Goal: Transaction & Acquisition: Download file/media

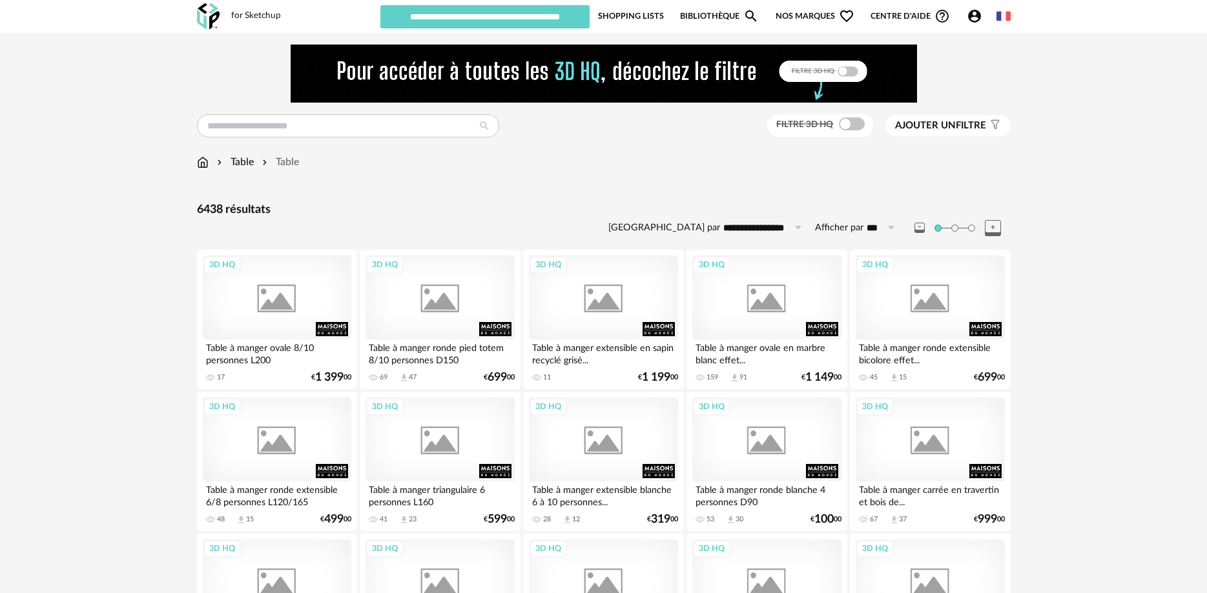
scroll to position [2588, 0]
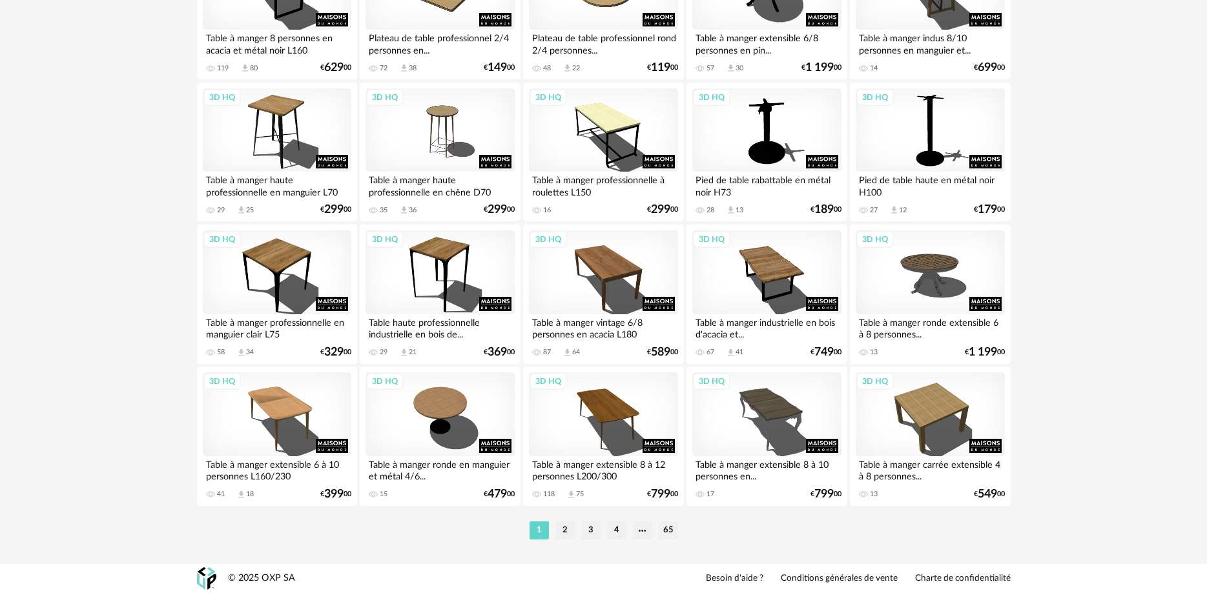
click at [559, 526] on li "2" at bounding box center [564, 531] width 19 height 18
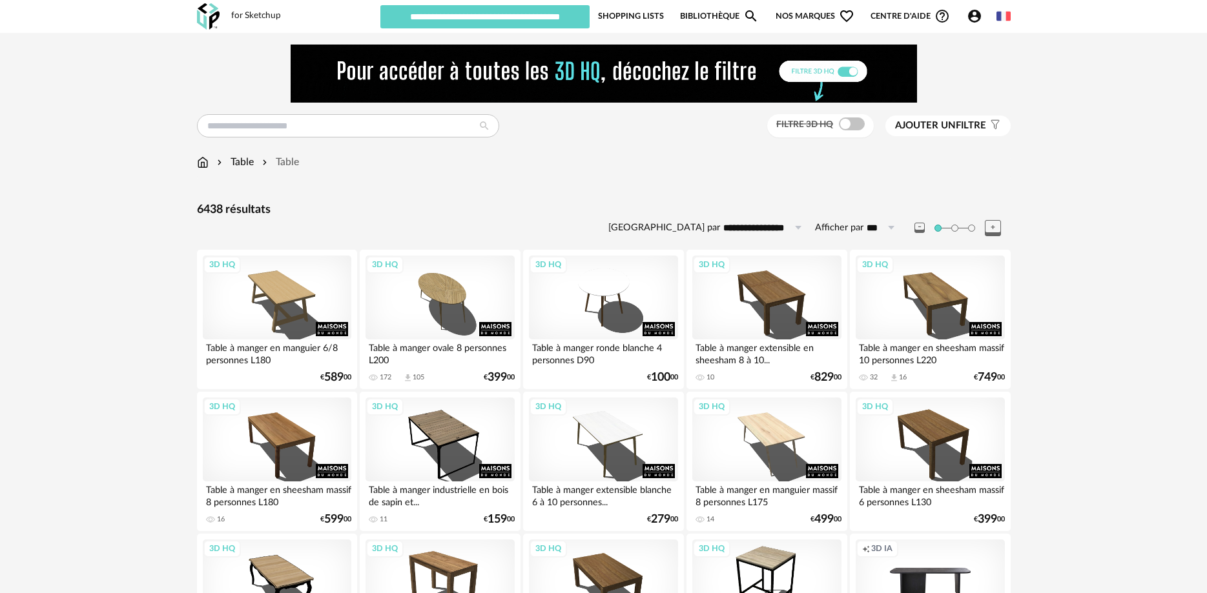
click at [843, 118] on div "Filtre 3D HQ" at bounding box center [820, 126] width 107 height 24
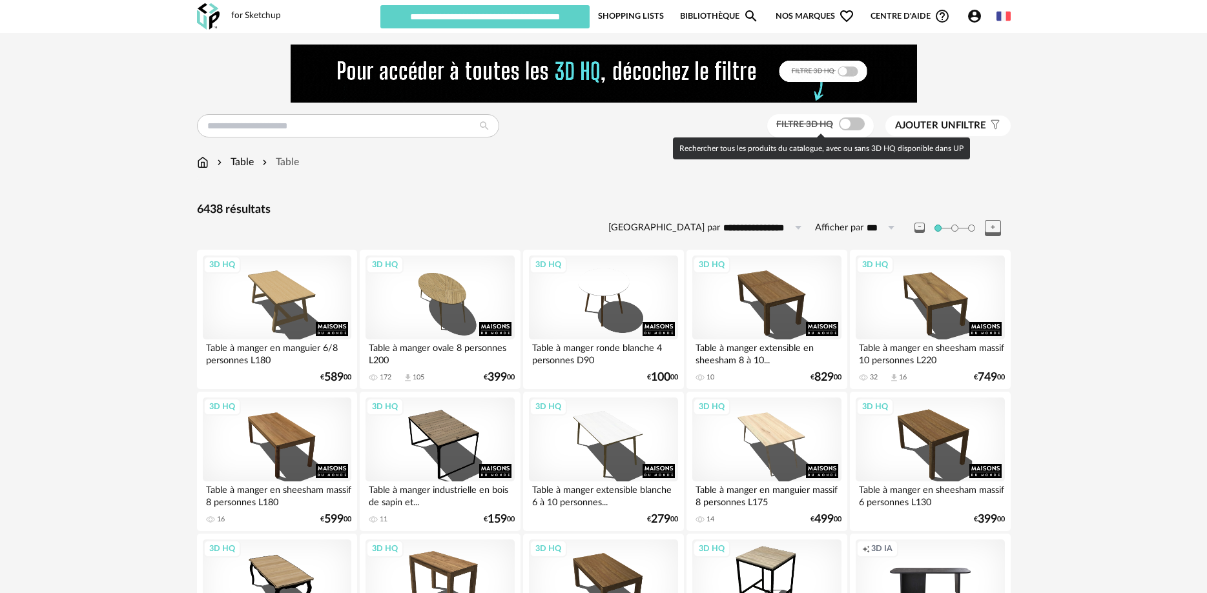
click at [843, 122] on span at bounding box center [852, 124] width 26 height 13
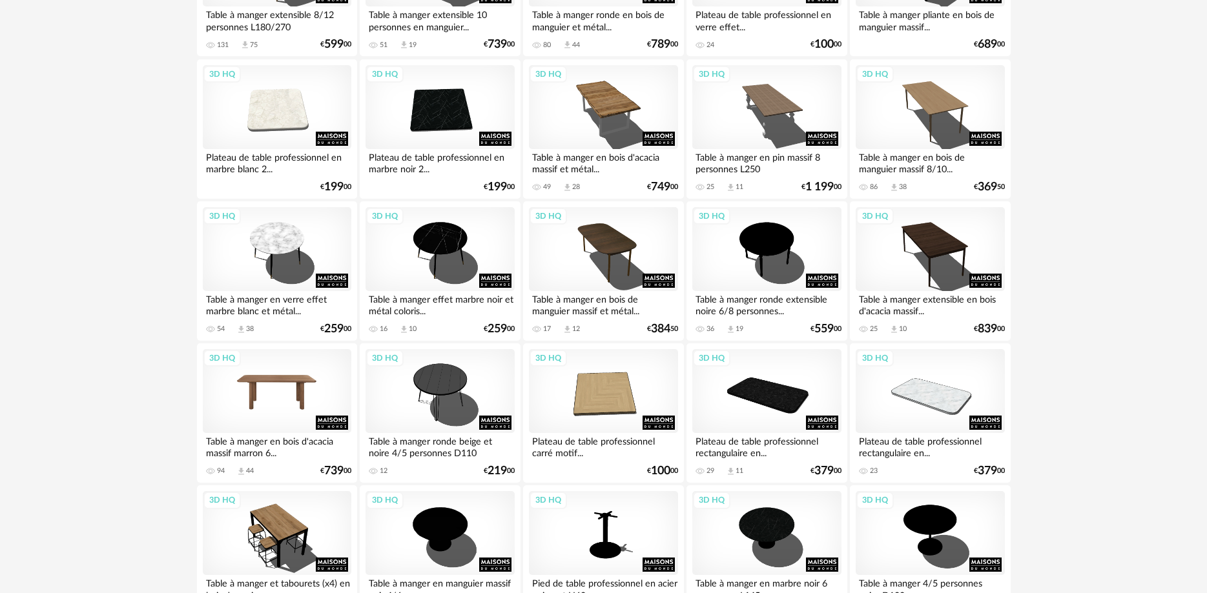
scroll to position [1251, 0]
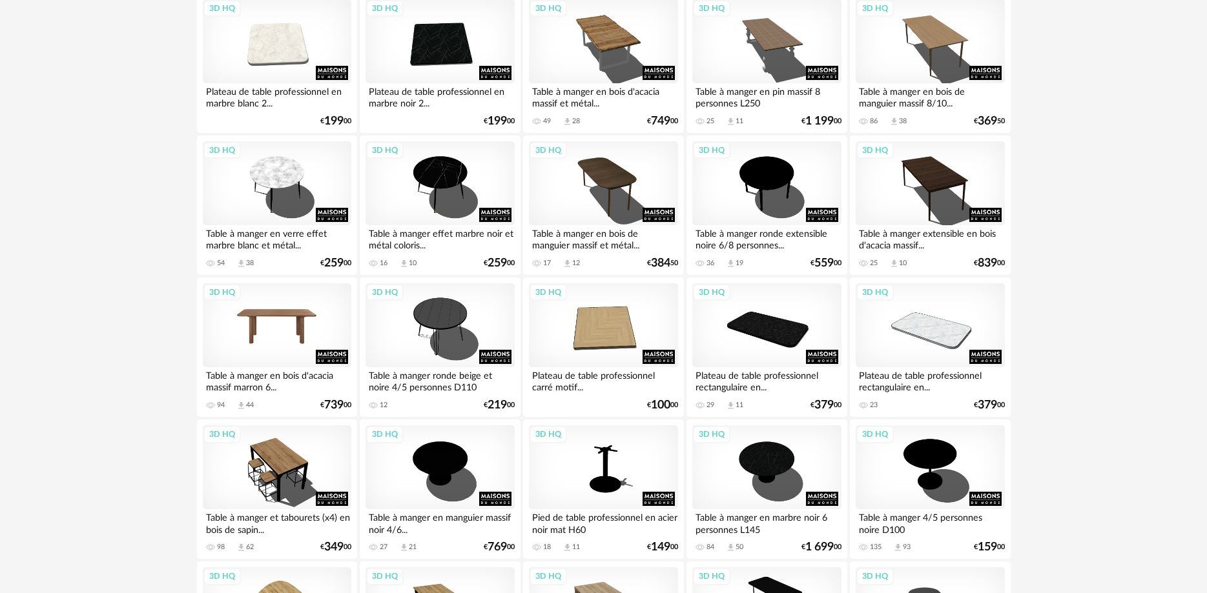
click at [285, 348] on div "3D HQ" at bounding box center [277, 325] width 149 height 84
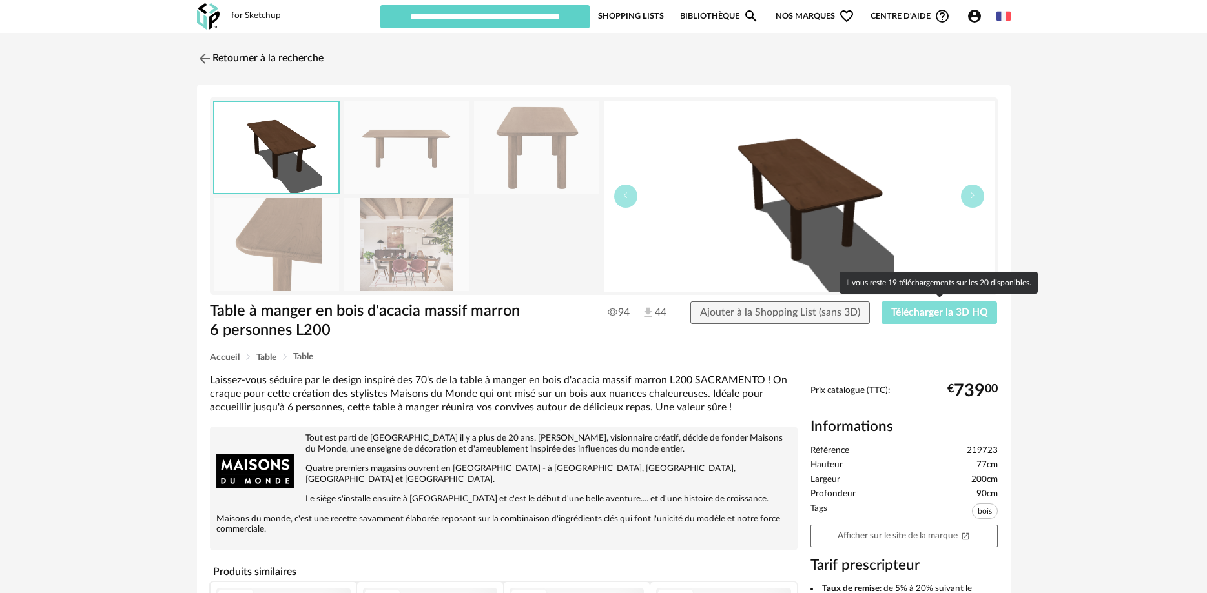
click at [911, 318] on span "Télécharger la 3D HQ" at bounding box center [939, 312] width 97 height 10
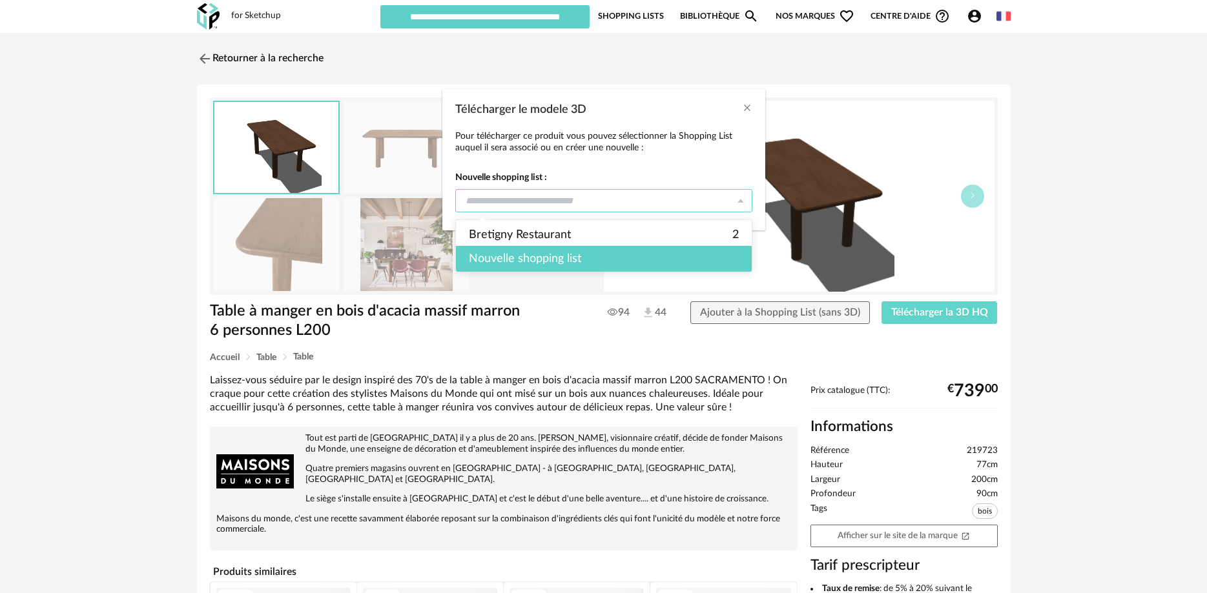
click at [557, 197] on input "Télécharger le modele 3D" at bounding box center [603, 200] width 297 height 23
click at [542, 235] on span "Bretigny Restaurant" at bounding box center [520, 235] width 102 height 22
type input "**********"
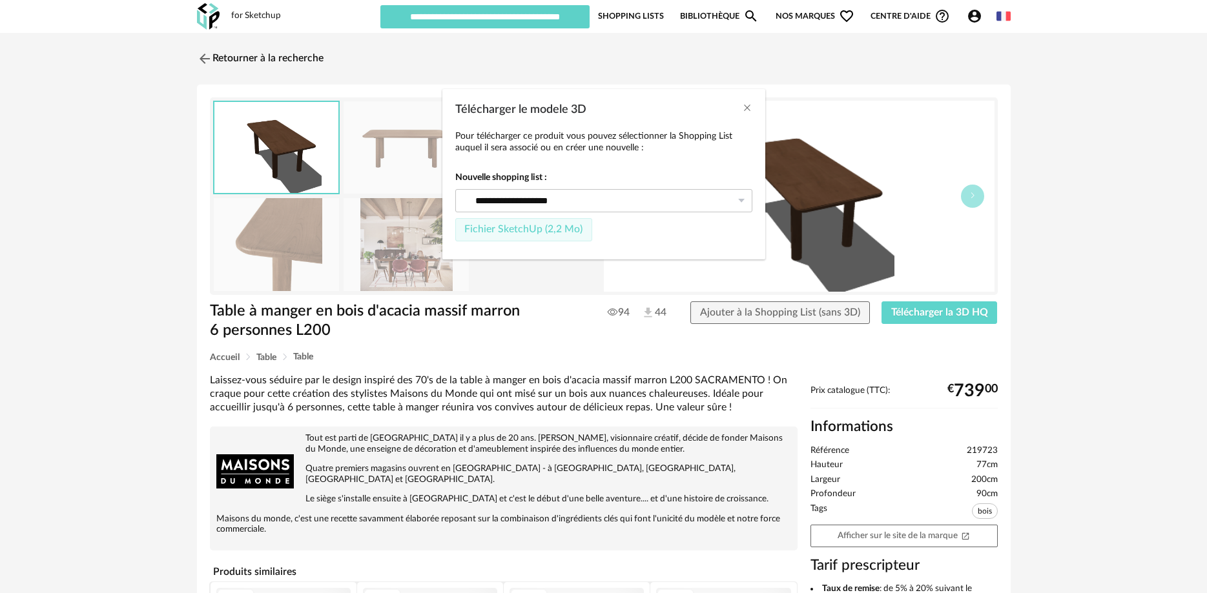
click at [516, 230] on span "Fichier SketchUp (2,2 Mo)" at bounding box center [523, 229] width 118 height 10
type input "**********"
